Goal: Task Accomplishment & Management: Complete application form

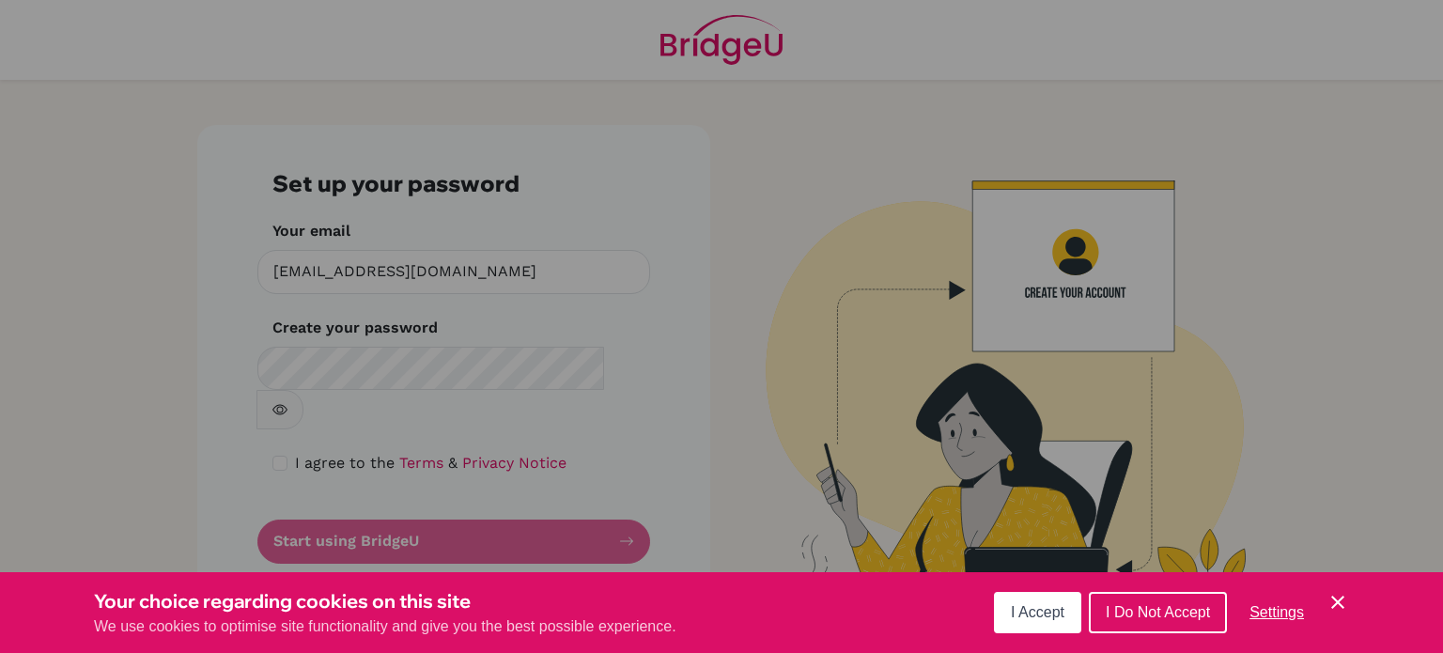
click at [1025, 610] on span "I Accept" at bounding box center [1038, 612] width 54 height 16
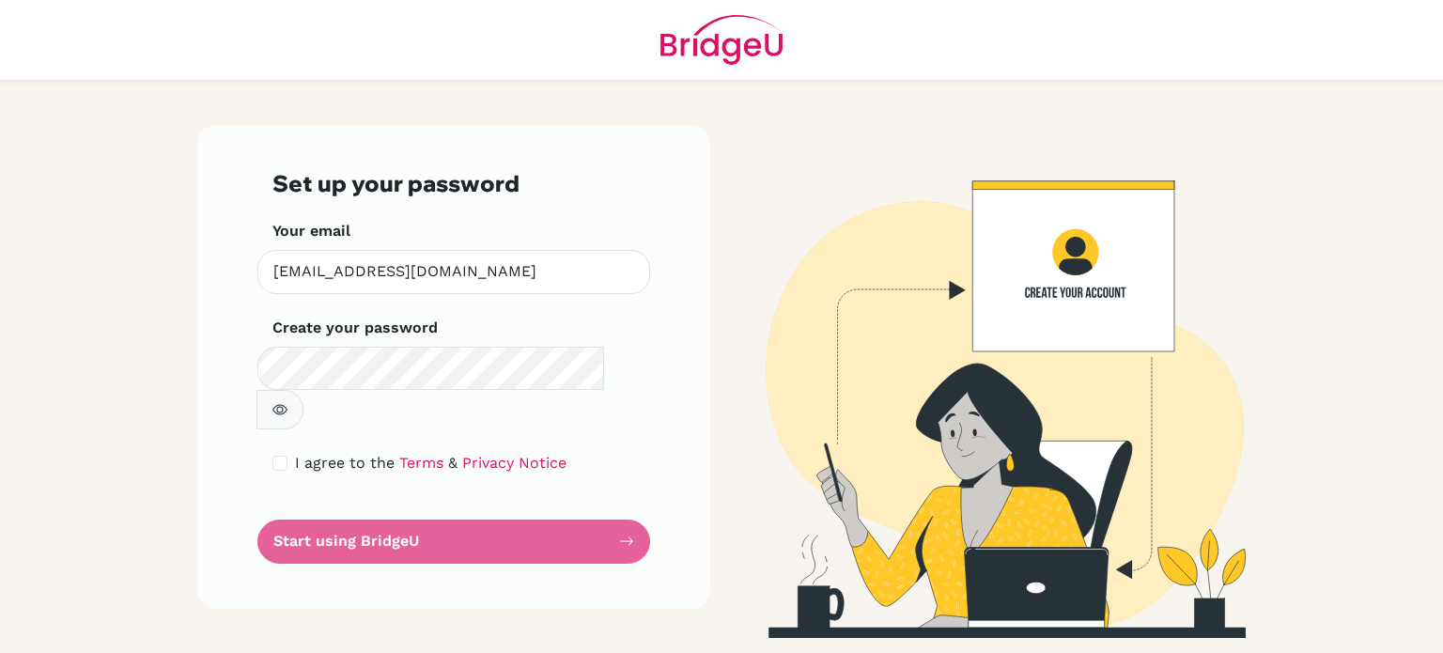
click at [303, 390] on button "button" at bounding box center [280, 409] width 47 height 39
click at [274, 456] on input "checkbox" at bounding box center [279, 463] width 15 height 15
checkbox input "true"
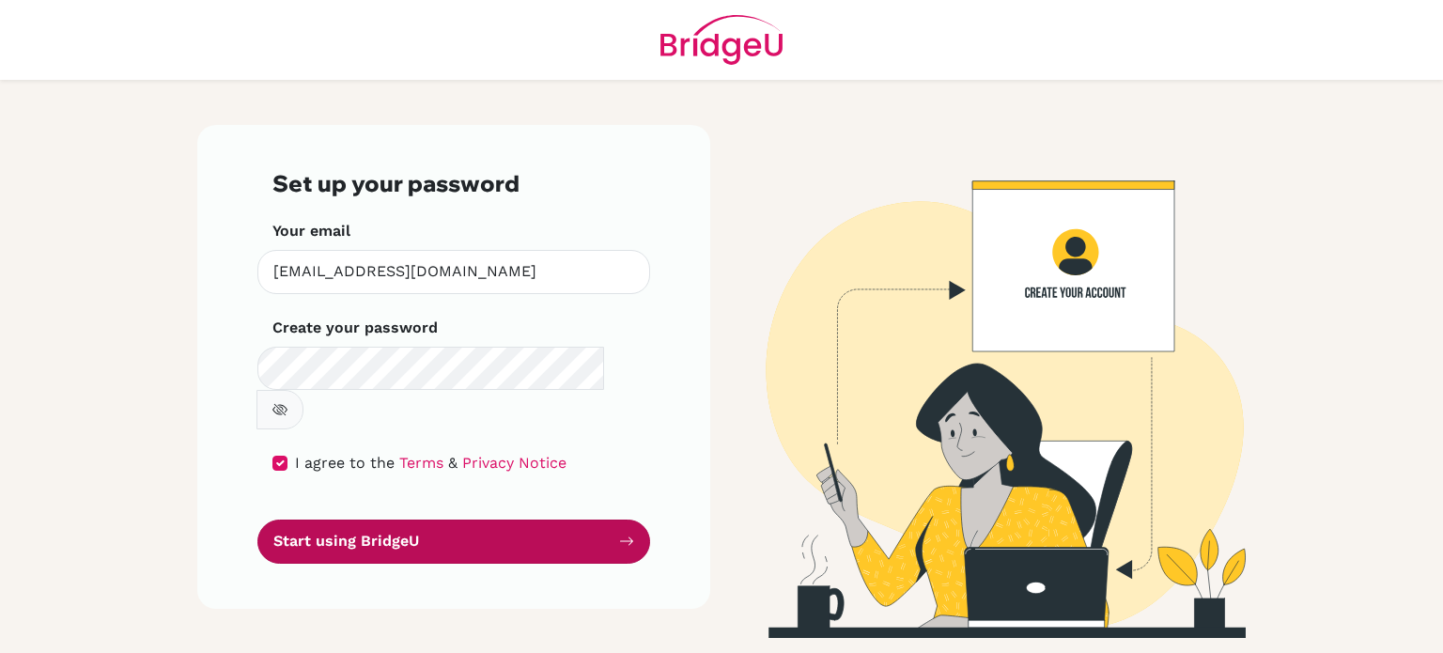
click at [399, 520] on button "Start using BridgeU" at bounding box center [453, 542] width 393 height 44
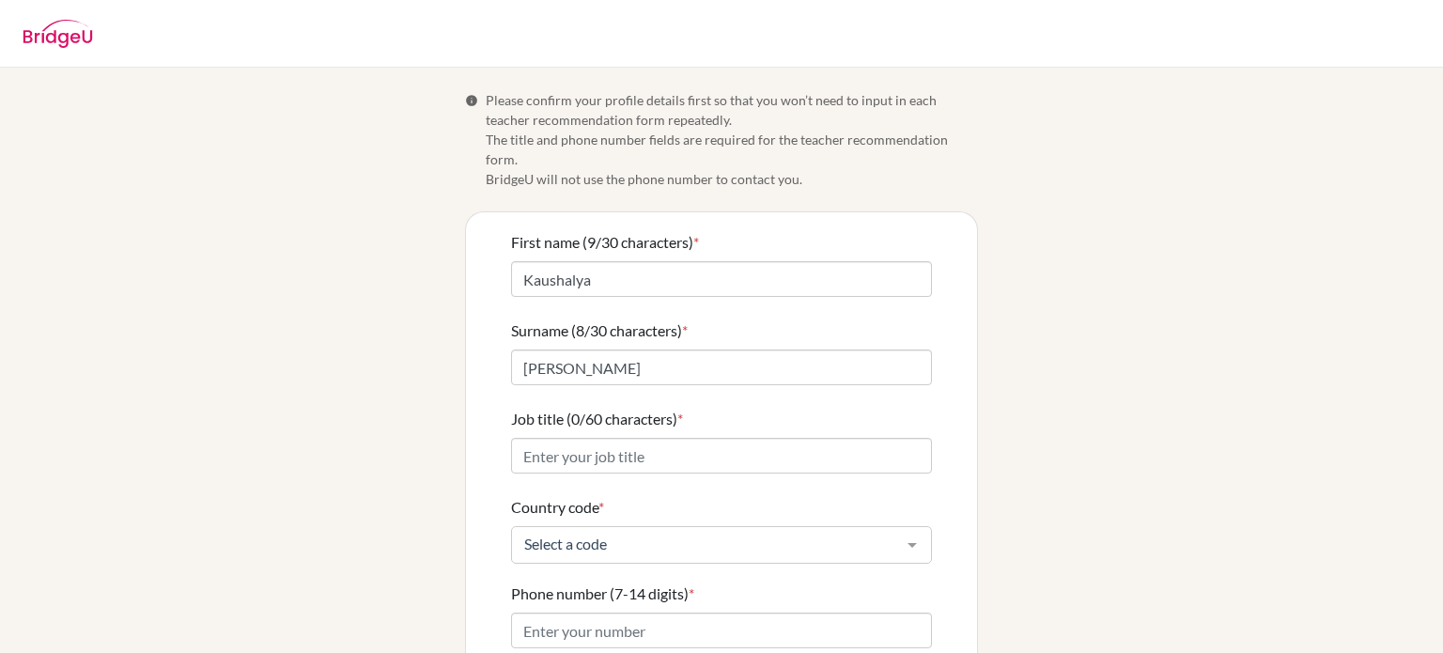
scroll to position [180, 0]
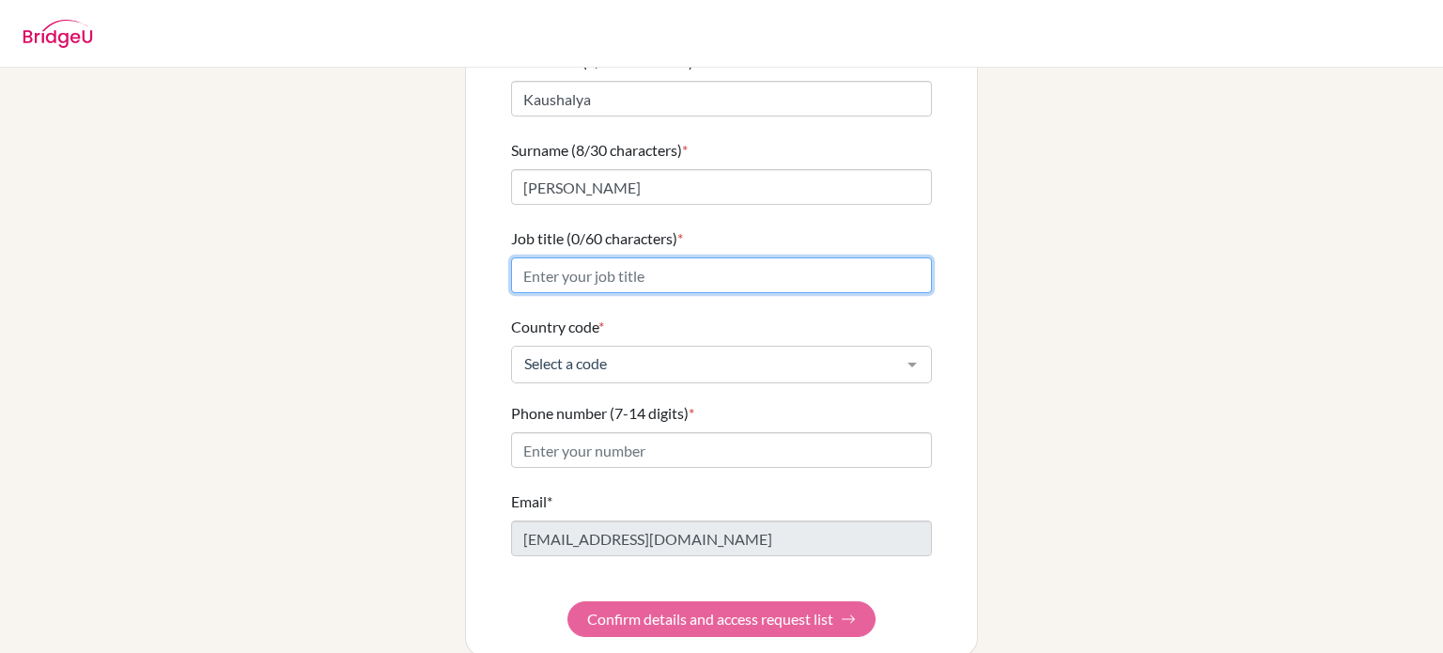
click at [558, 257] on input "Job title (0/60 characters) *" at bounding box center [721, 275] width 421 height 36
type input "IBDP Physics Facilitator"
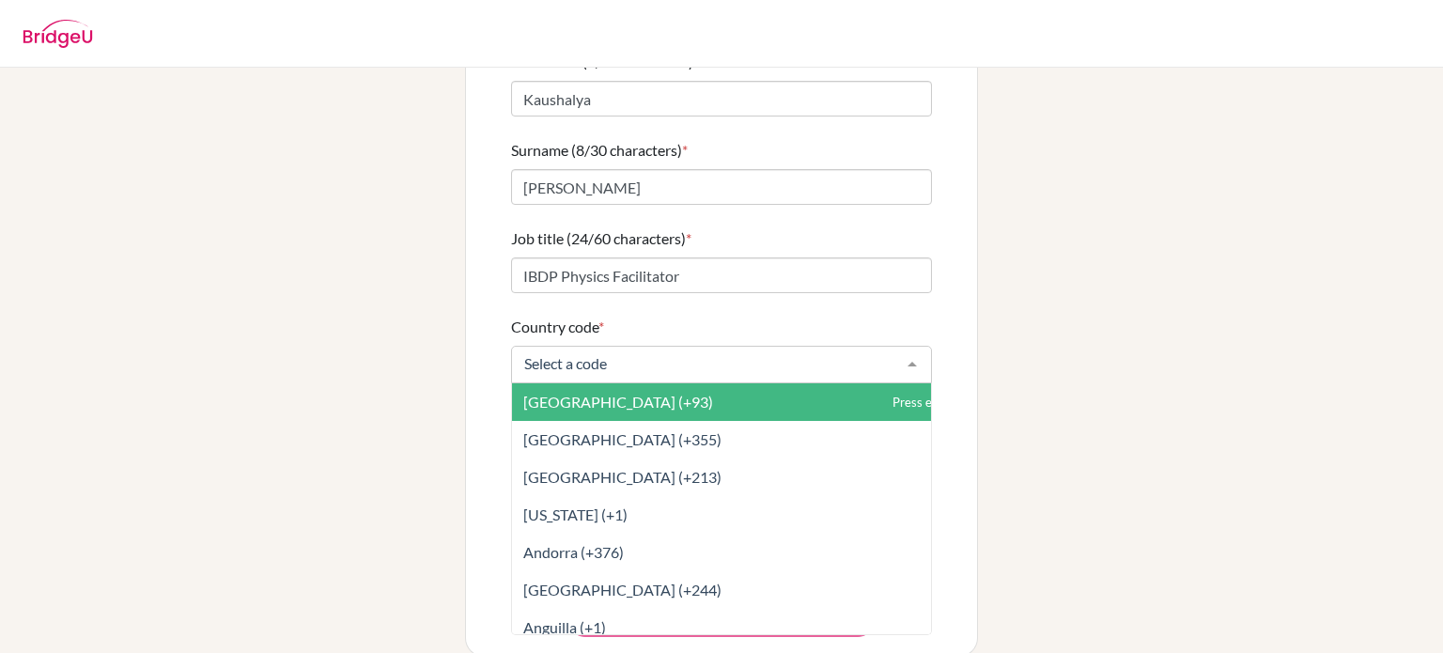
click at [571, 353] on div at bounding box center [721, 365] width 421 height 38
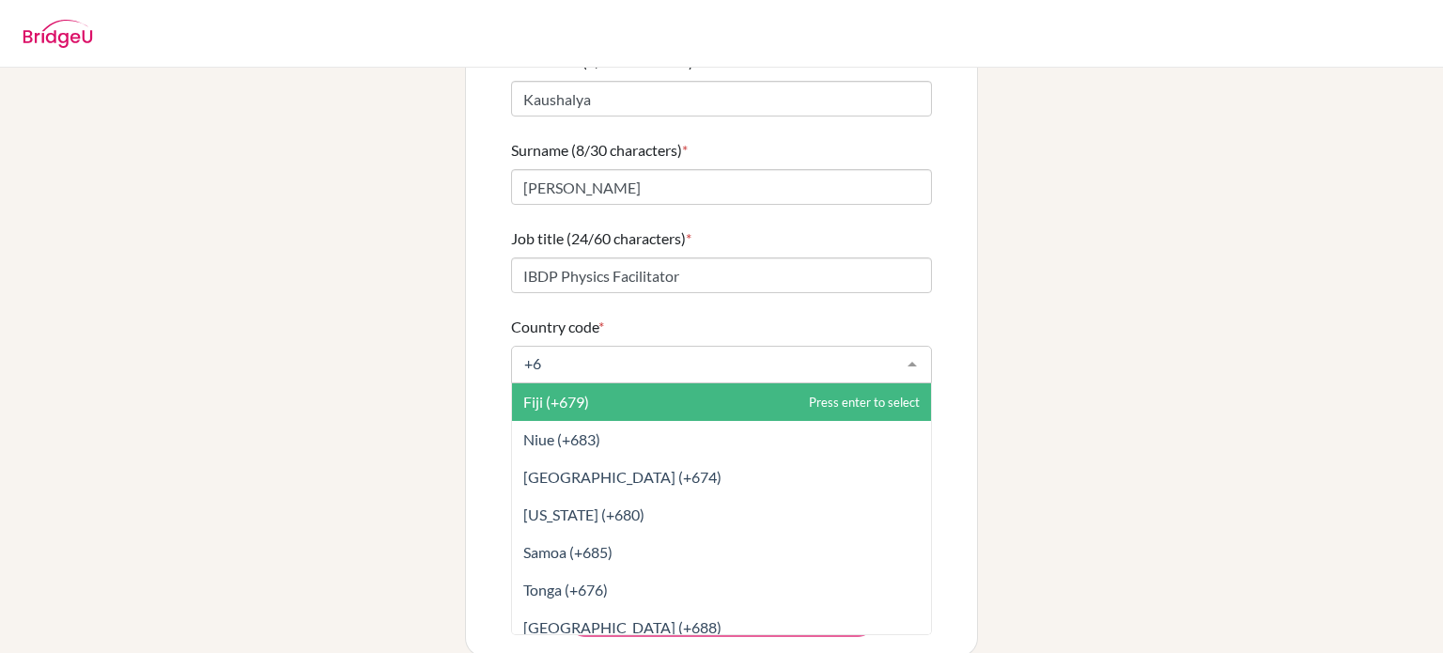
type input "+60"
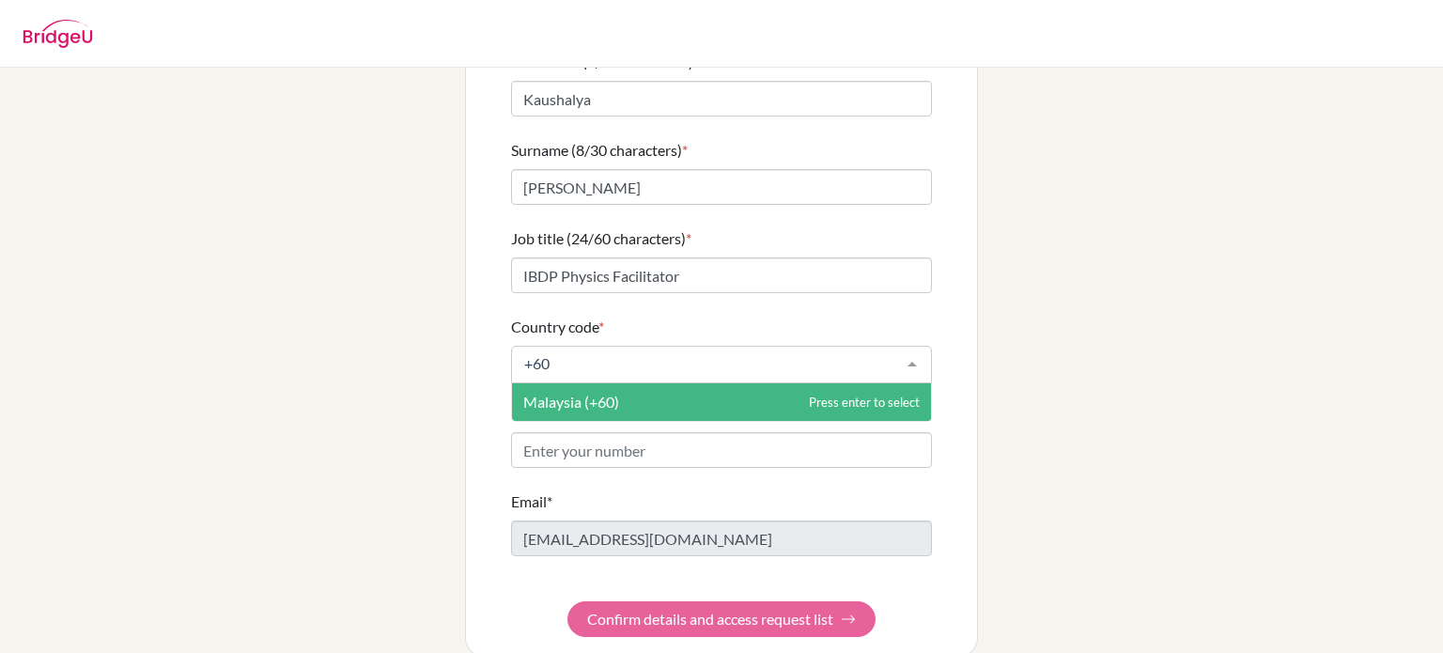
click at [576, 393] on span "Malaysia (+60)" at bounding box center [571, 402] width 96 height 18
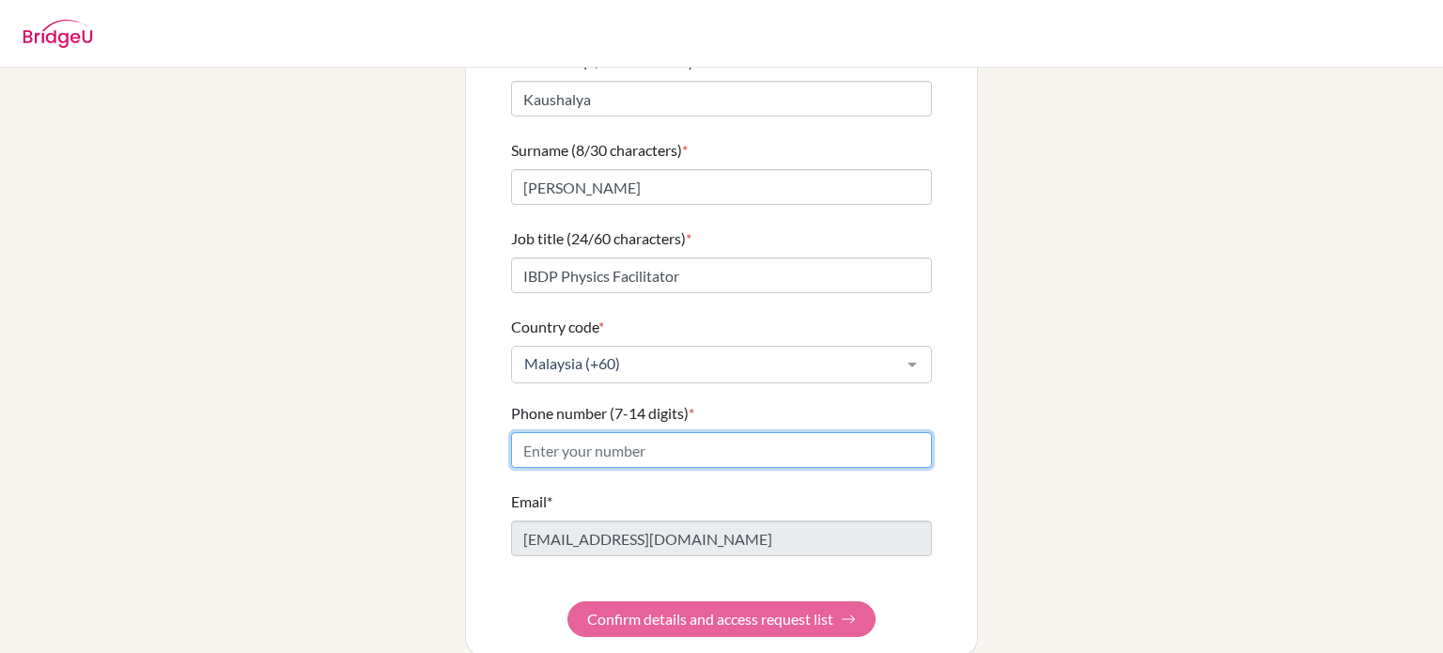
click at [556, 432] on input "Phone number (7-14 digits) *" at bounding box center [721, 450] width 421 height 36
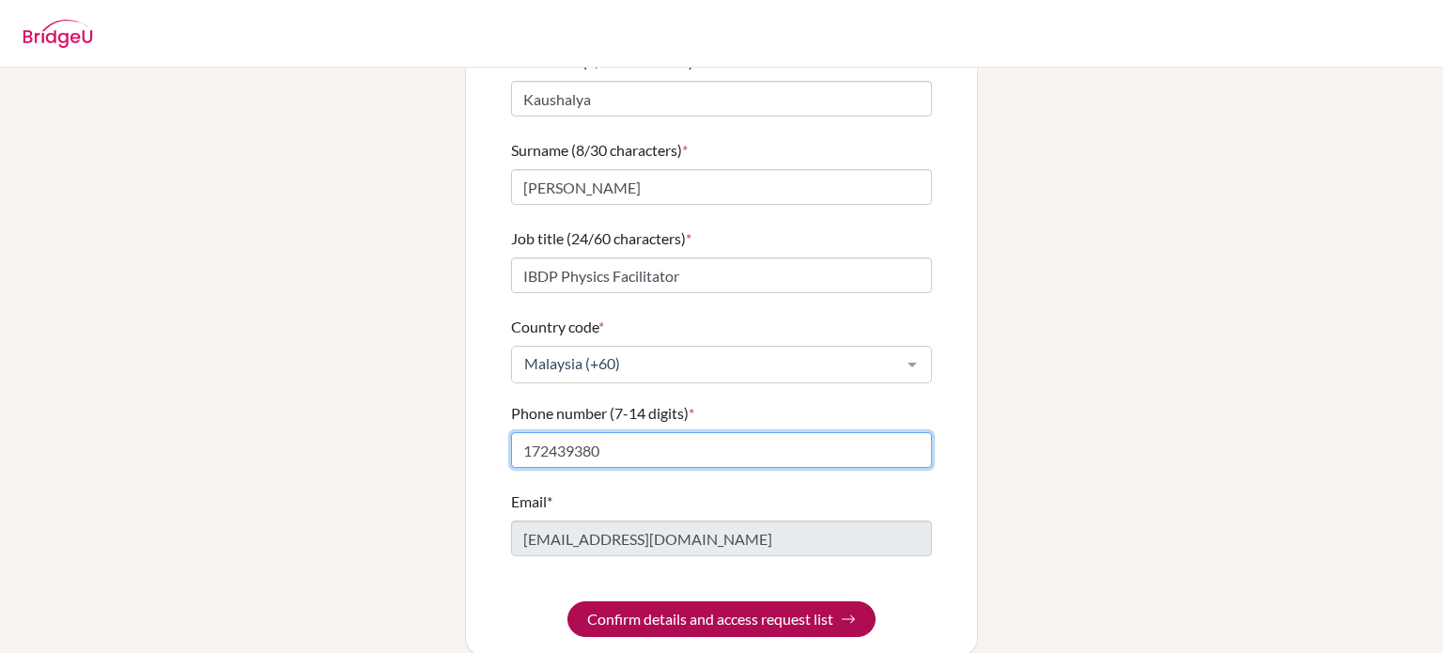
type input "172439380"
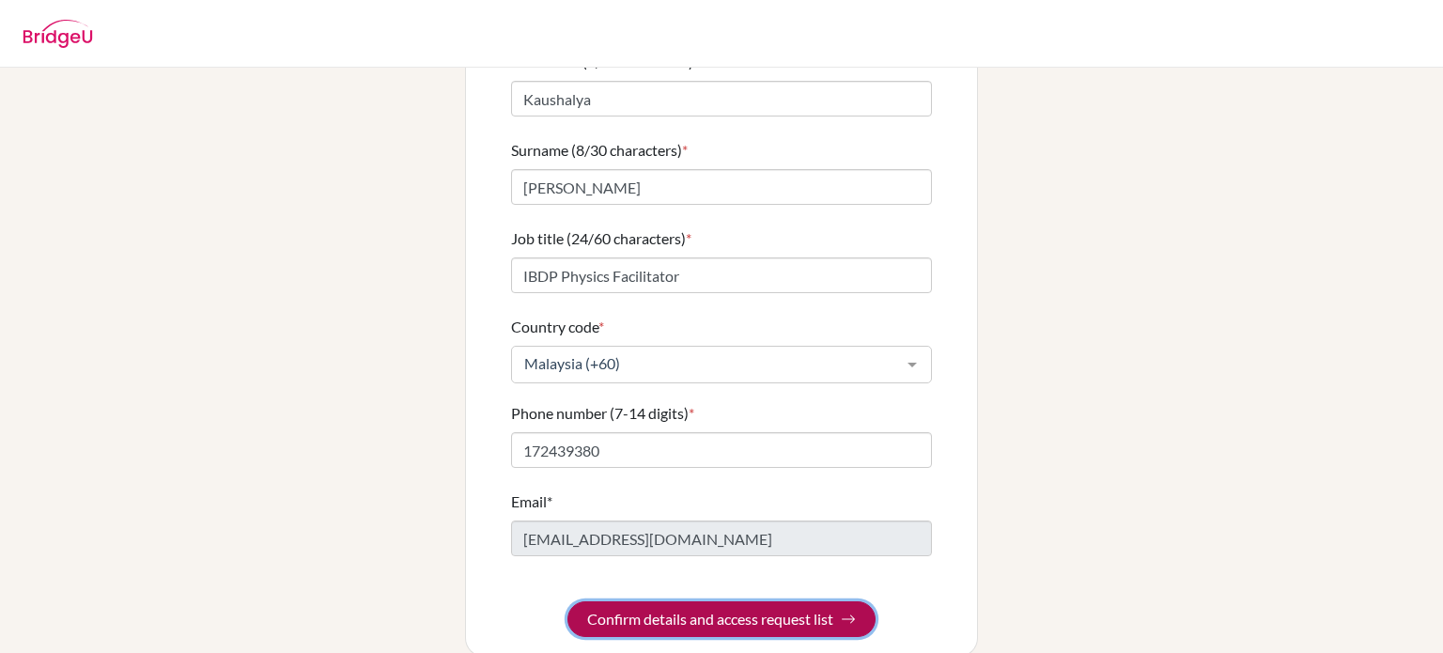
click at [720, 601] on button "Confirm details and access request list" at bounding box center [722, 619] width 308 height 36
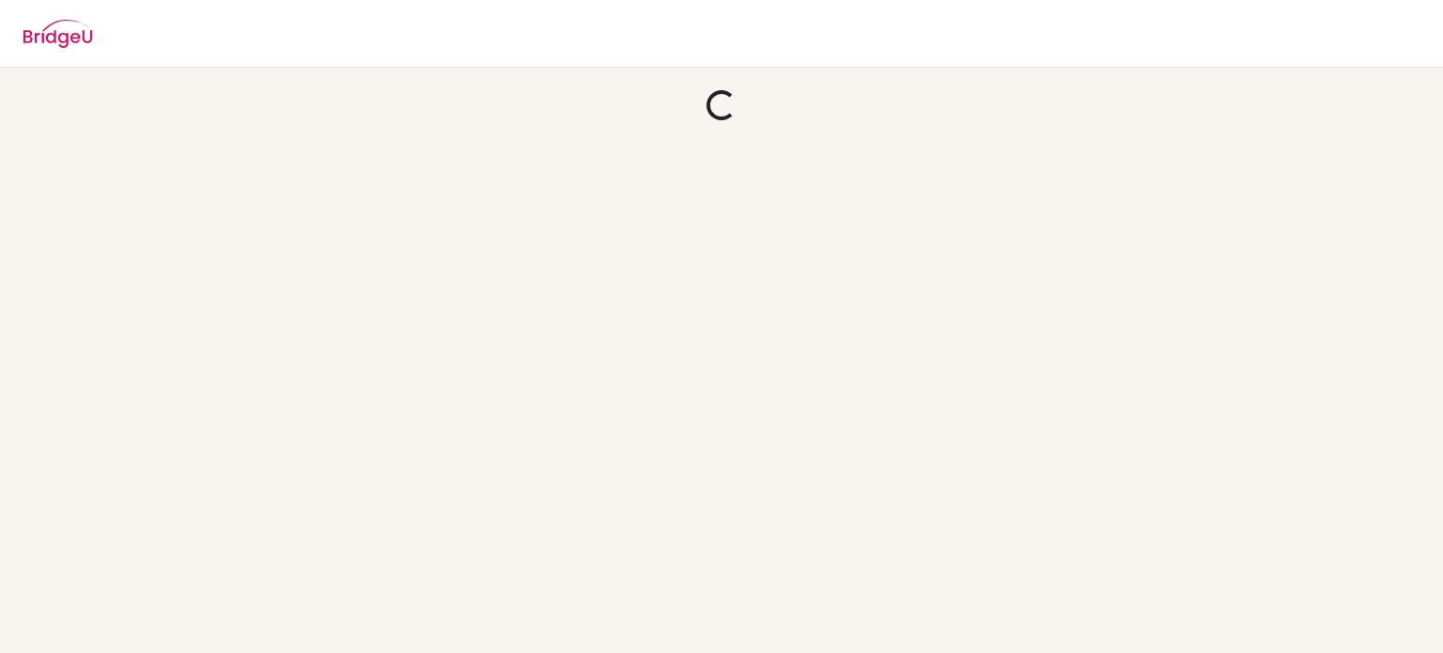
scroll to position [0, 0]
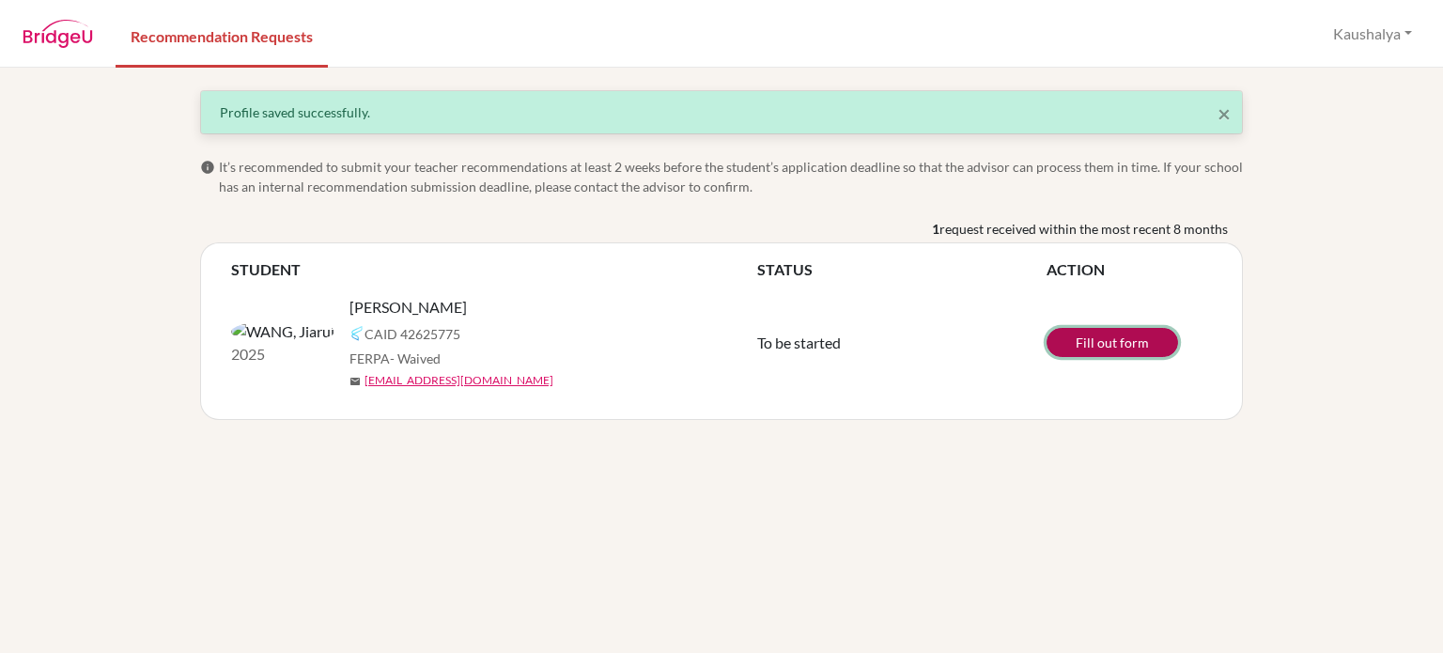
click at [1082, 339] on link "Fill out form" at bounding box center [1113, 342] width 132 height 29
